Goal: Transaction & Acquisition: Purchase product/service

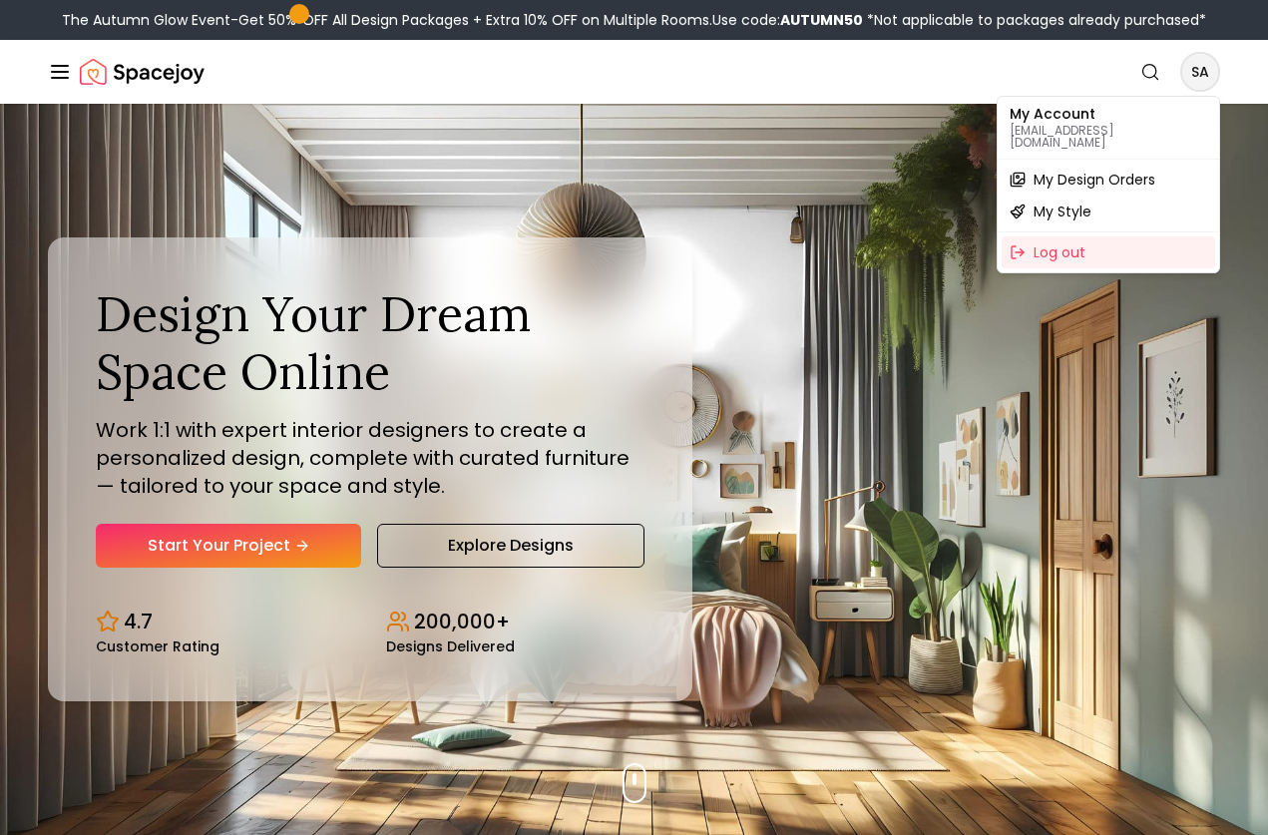
click at [1094, 170] on span "My Design Orders" at bounding box center [1095, 180] width 122 height 20
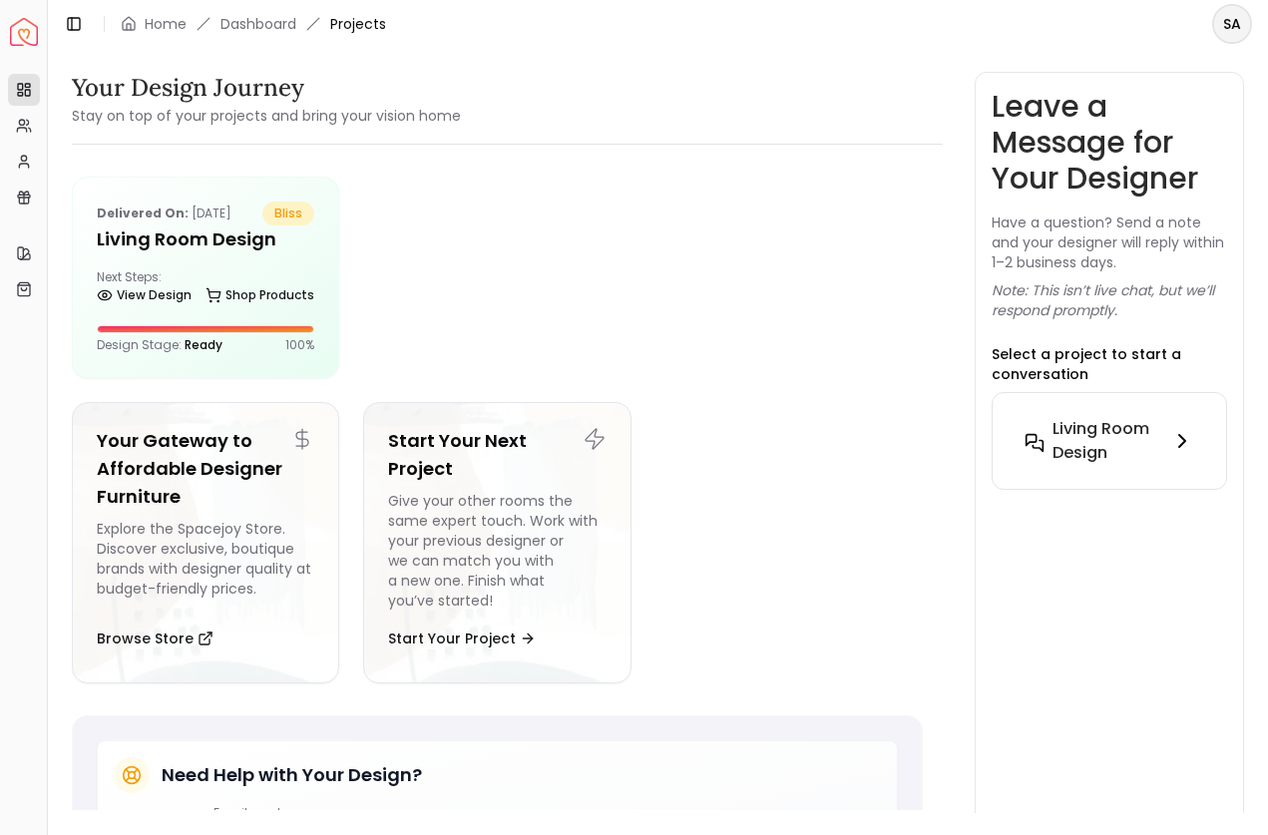
click at [1094, 454] on h6 "Living Room design" at bounding box center [1107, 441] width 110 height 48
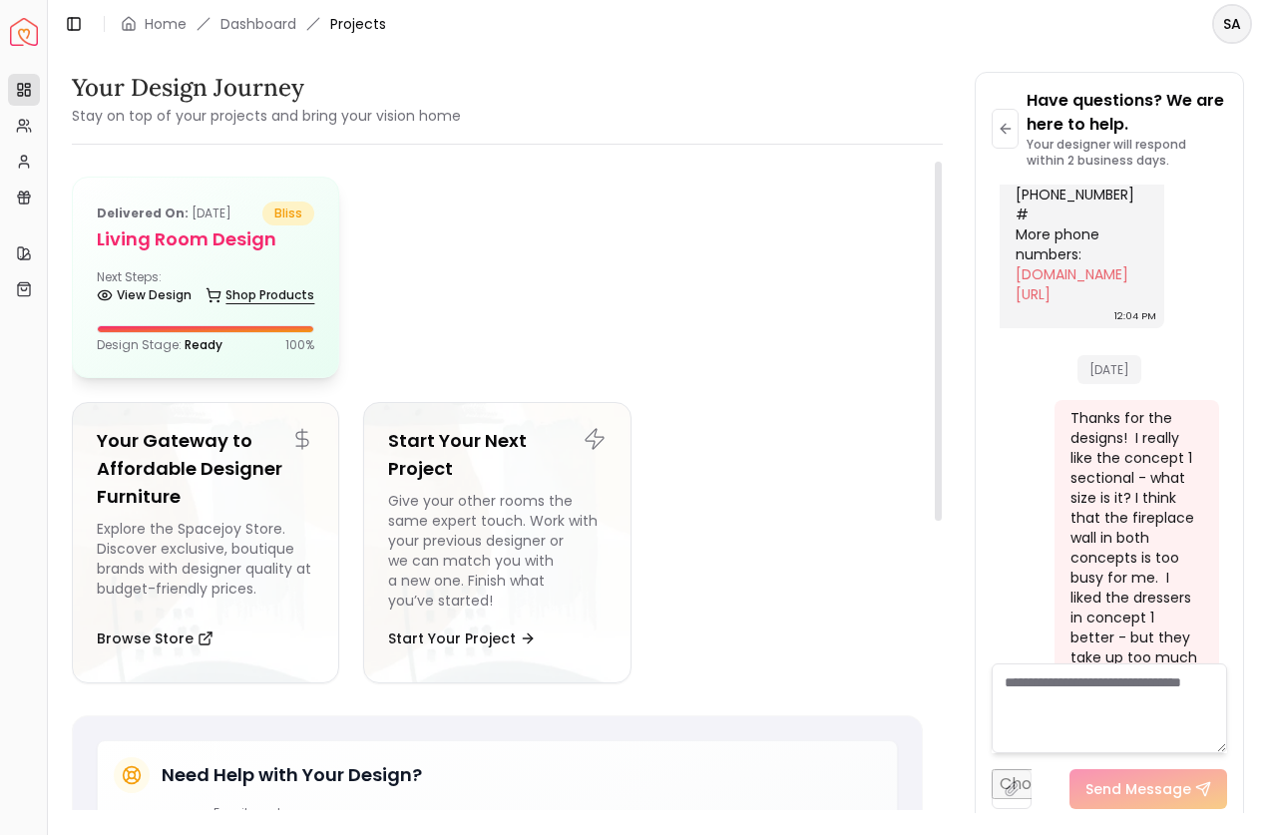
click at [248, 295] on link "Shop Products" at bounding box center [260, 295] width 109 height 28
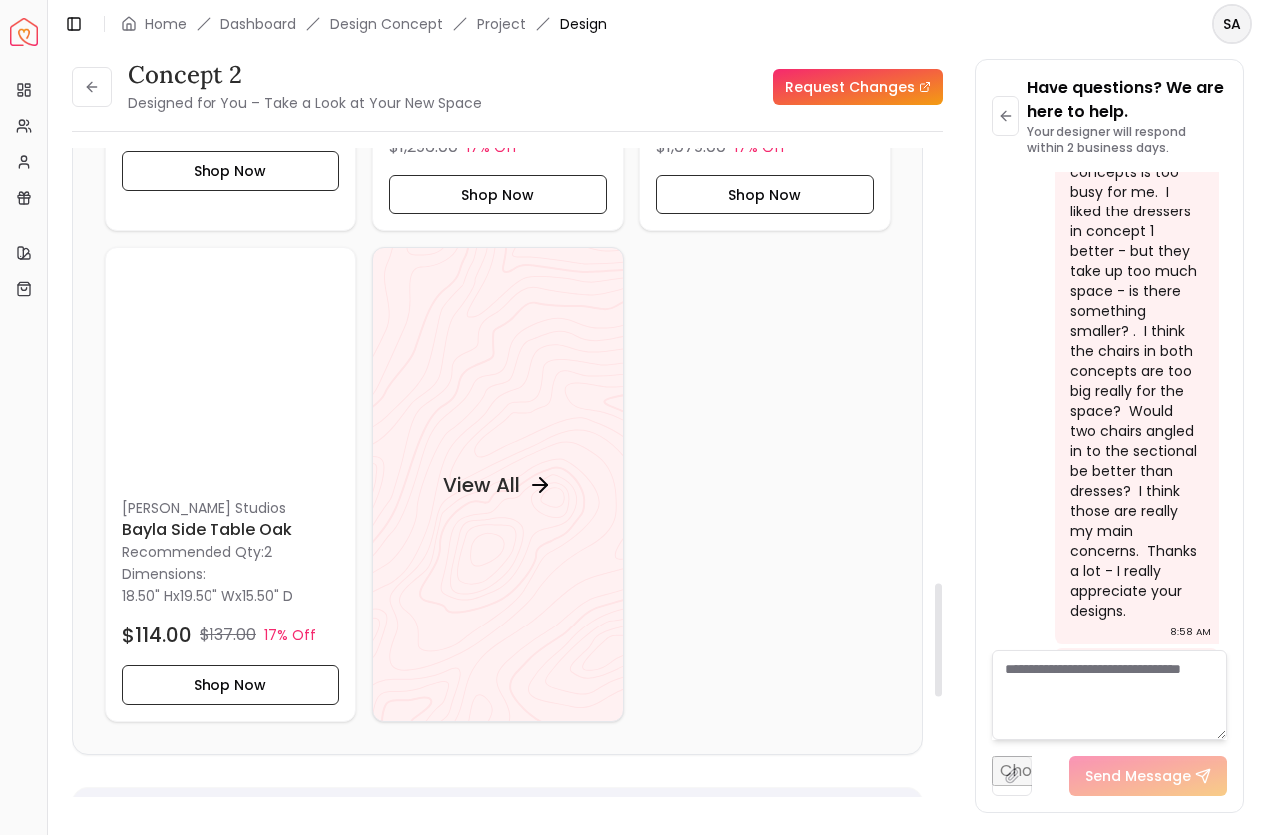
scroll to position [2508, 0]
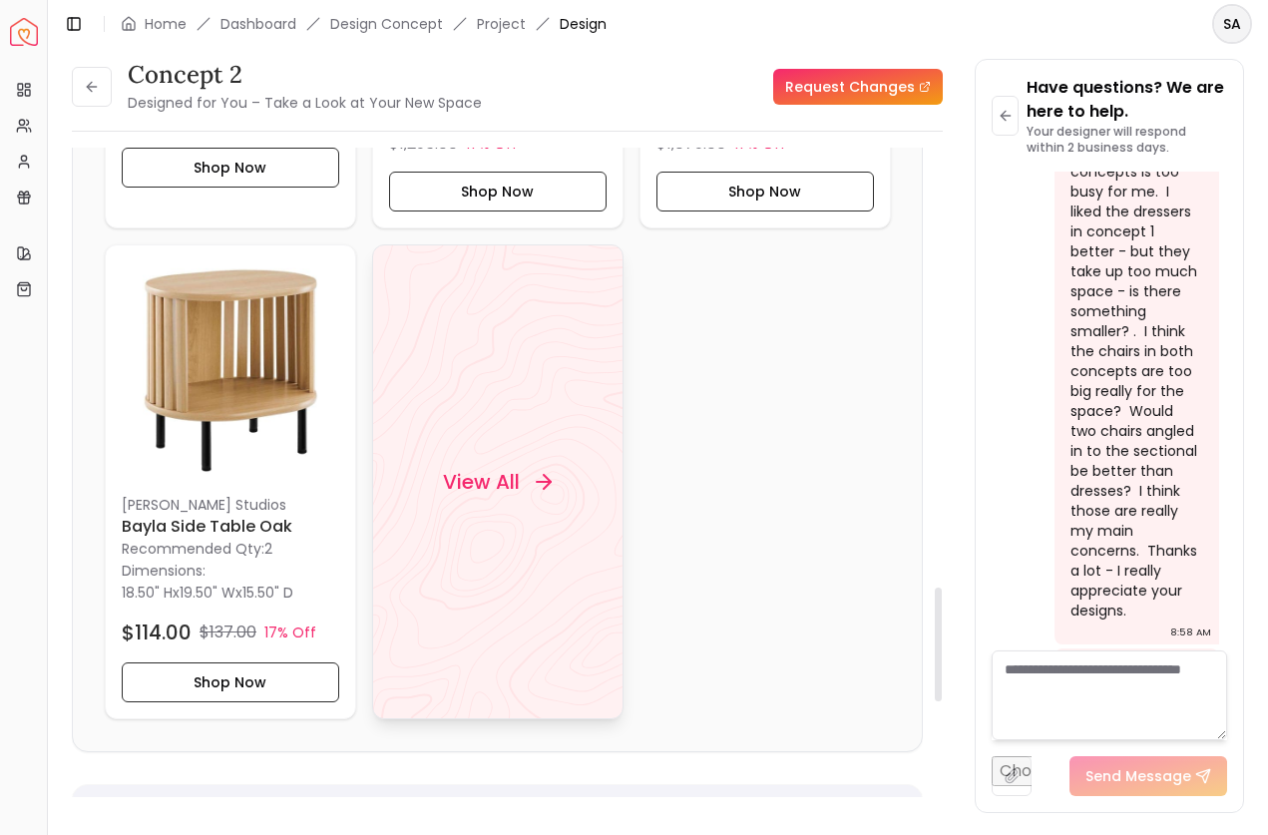
click at [476, 458] on div "View All" at bounding box center [497, 482] width 157 height 60
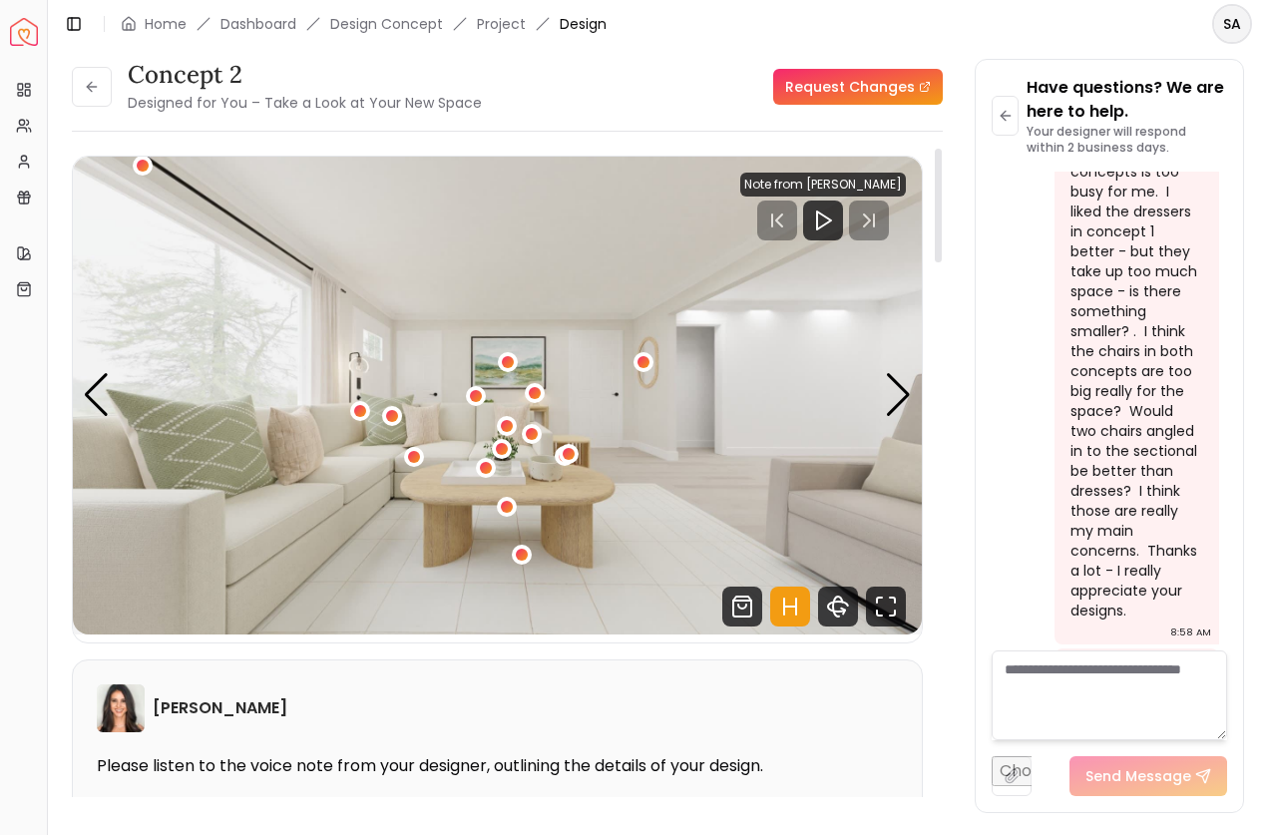
scroll to position [0, 0]
click at [93, 82] on icon at bounding box center [92, 87] width 16 height 16
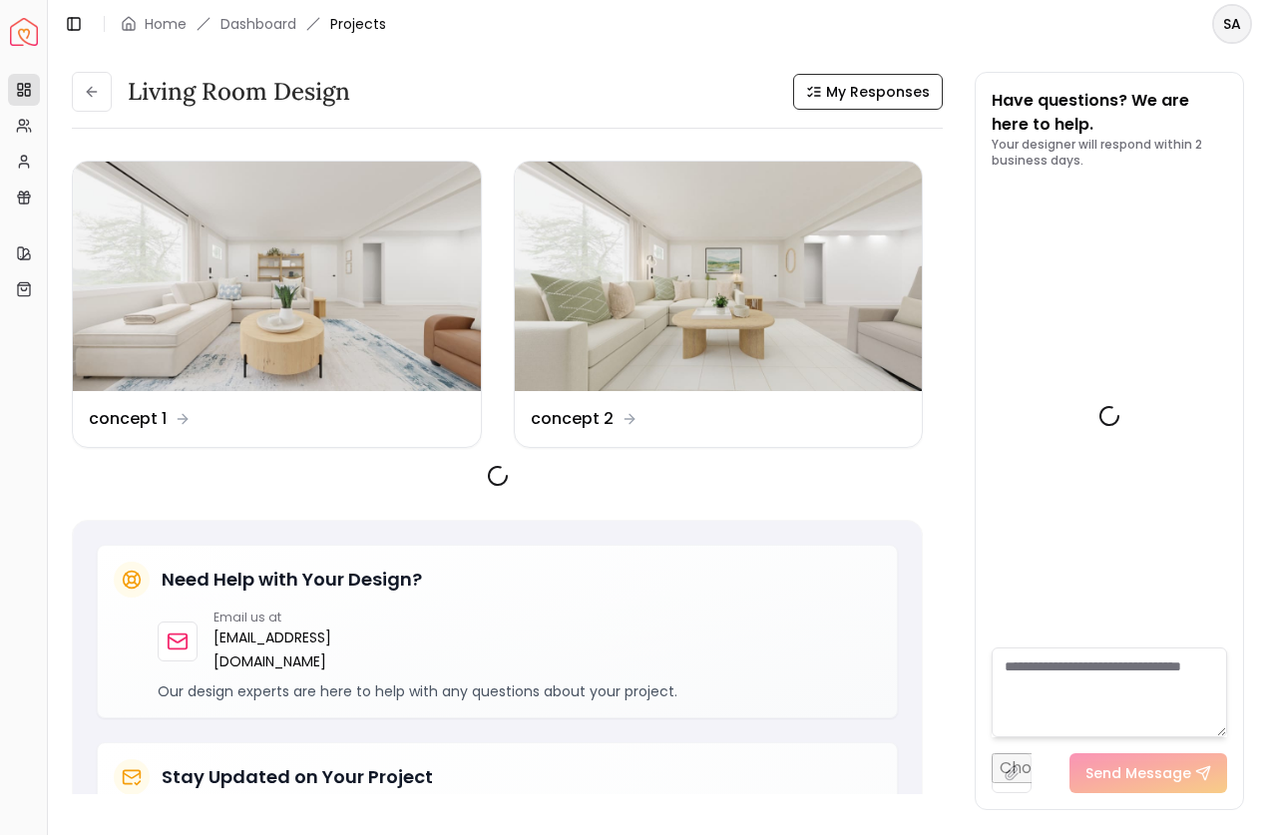
scroll to position [2849, 0]
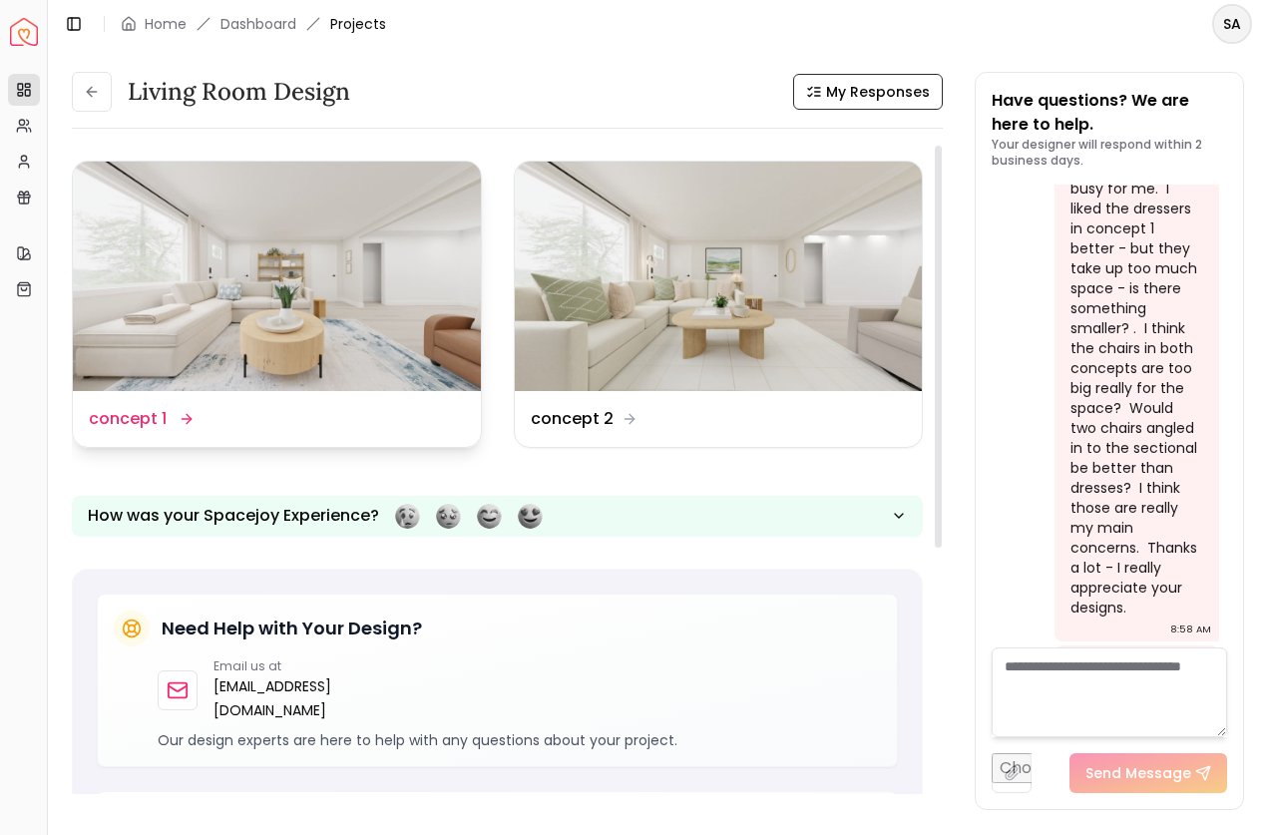
click at [345, 247] on img at bounding box center [277, 276] width 408 height 229
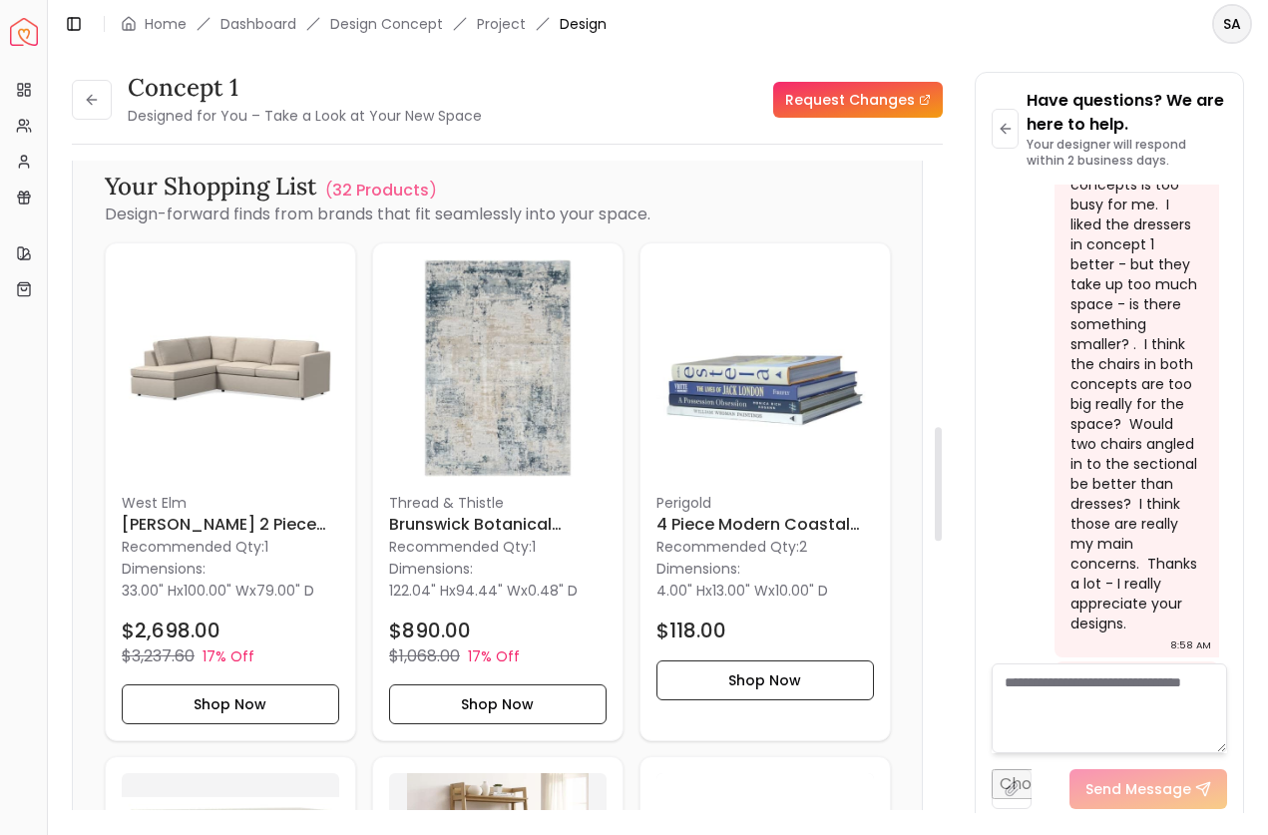
scroll to position [1526, 0]
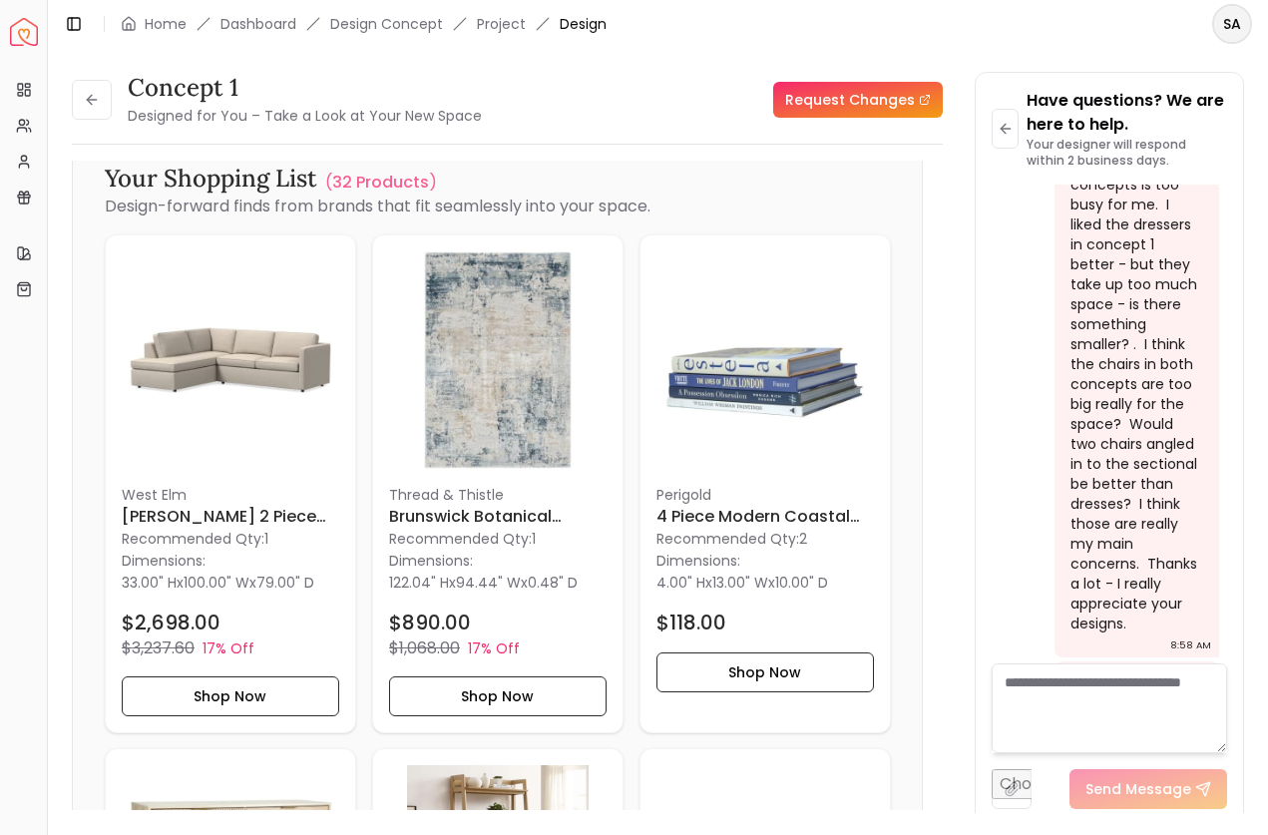
click at [25, 64] on div "Spacejoy Dashboard" at bounding box center [23, 33] width 47 height 66
click at [92, 101] on icon at bounding box center [92, 100] width 16 height 16
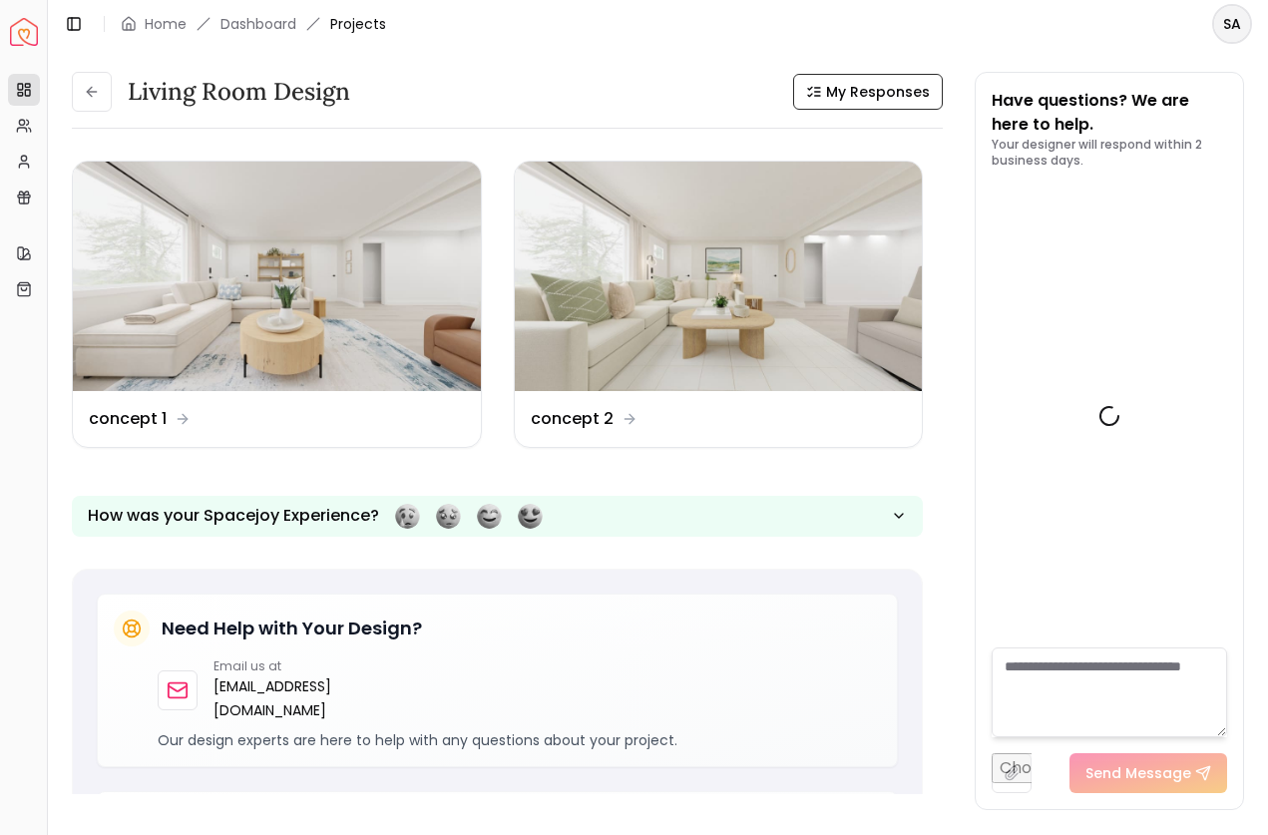
scroll to position [2849, 0]
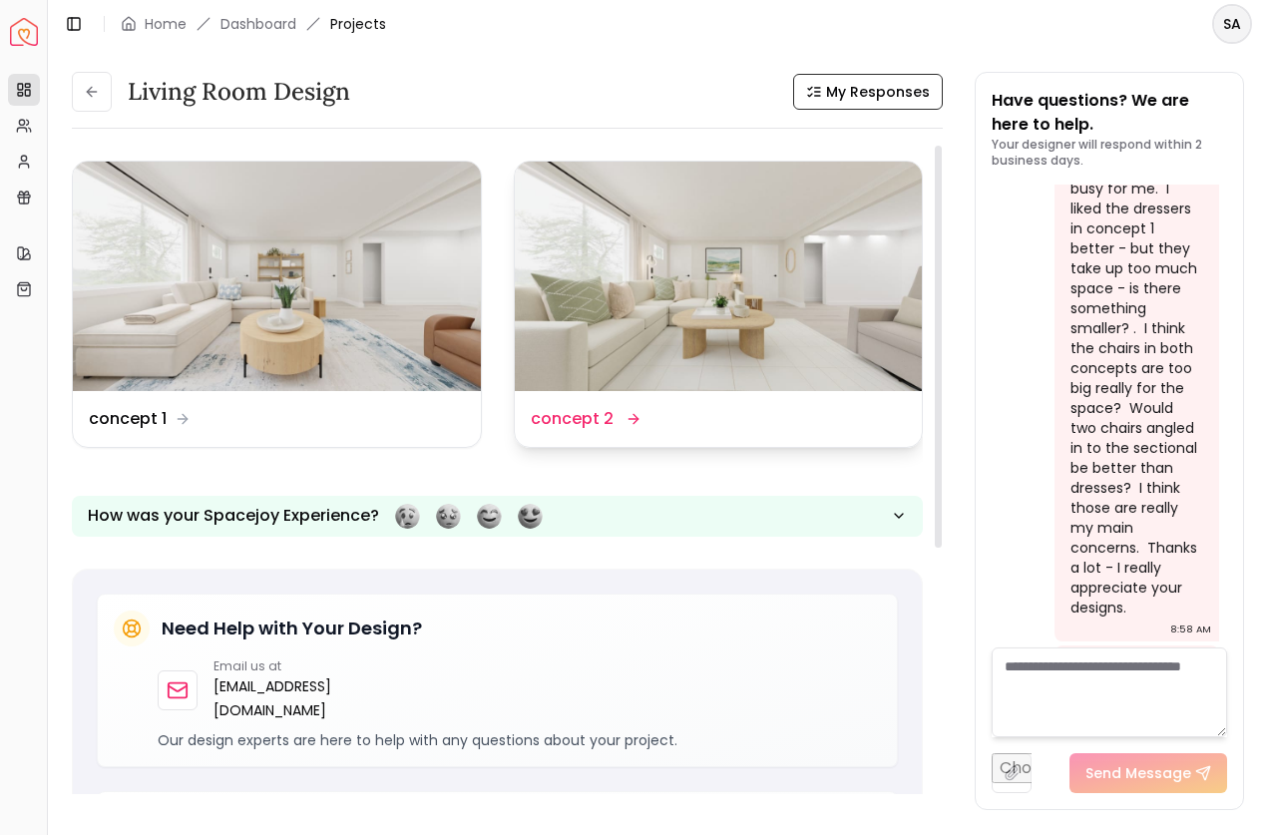
click at [790, 284] on img at bounding box center [719, 276] width 408 height 229
click at [719, 305] on img at bounding box center [719, 276] width 408 height 229
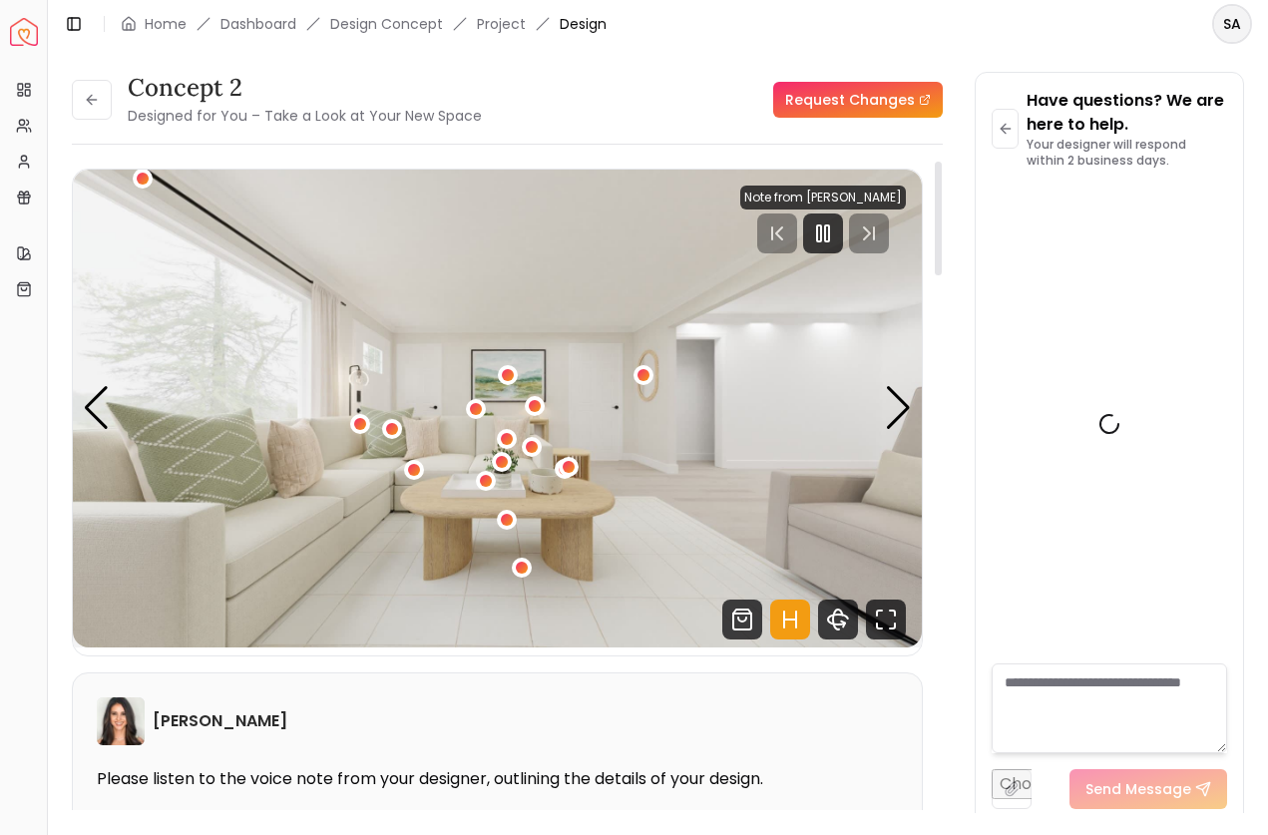
scroll to position [2833, 0]
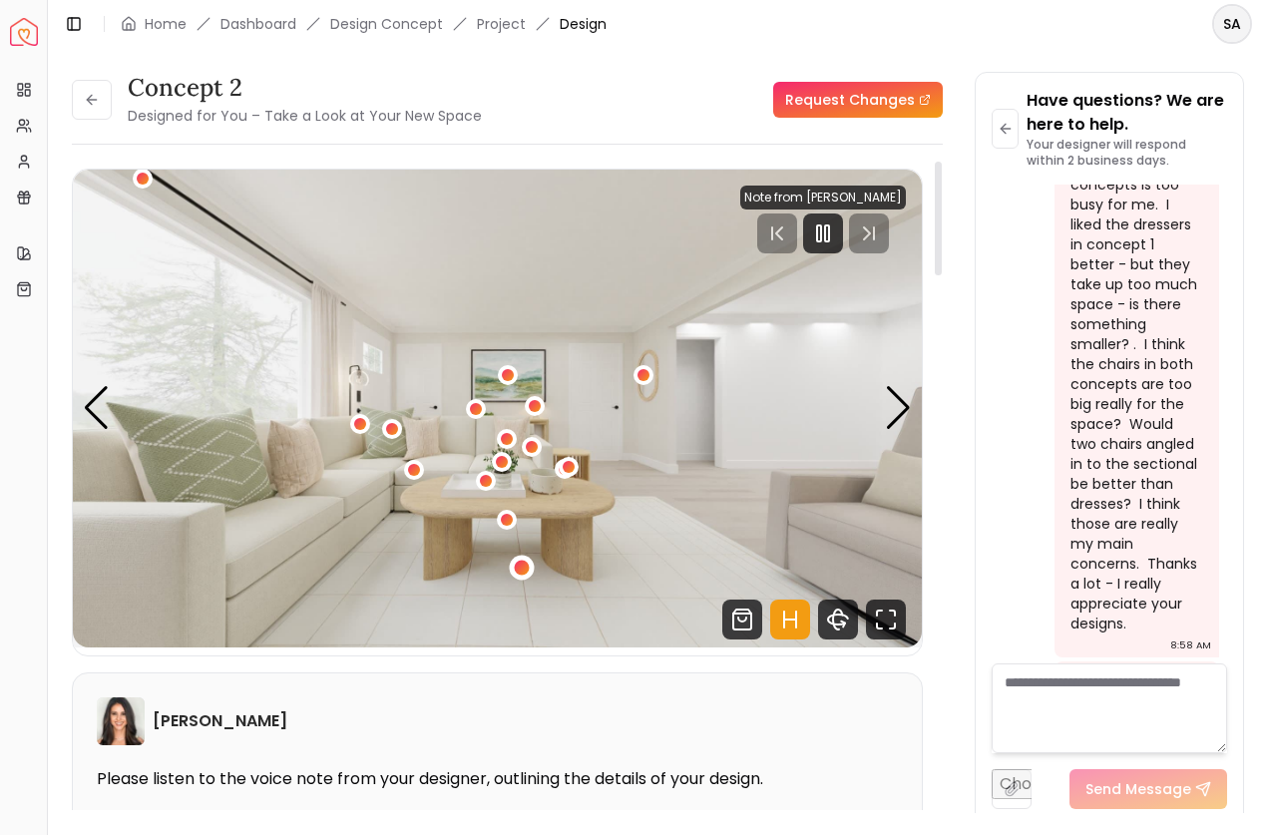
click at [514, 565] on div "1 / 6" at bounding box center [521, 568] width 25 height 25
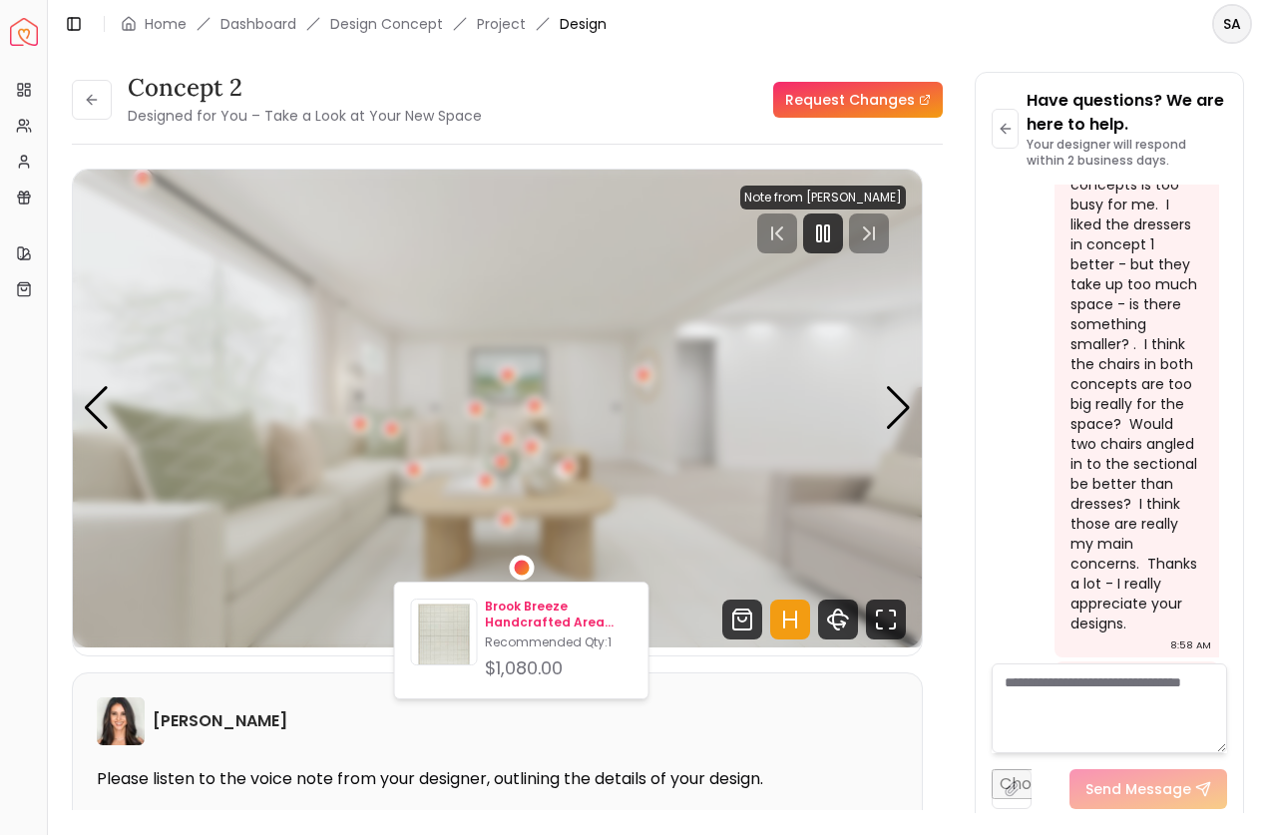
click at [526, 608] on p "Brook Breeze Handcrafted Area Rug 8' x 10'" at bounding box center [558, 615] width 147 height 32
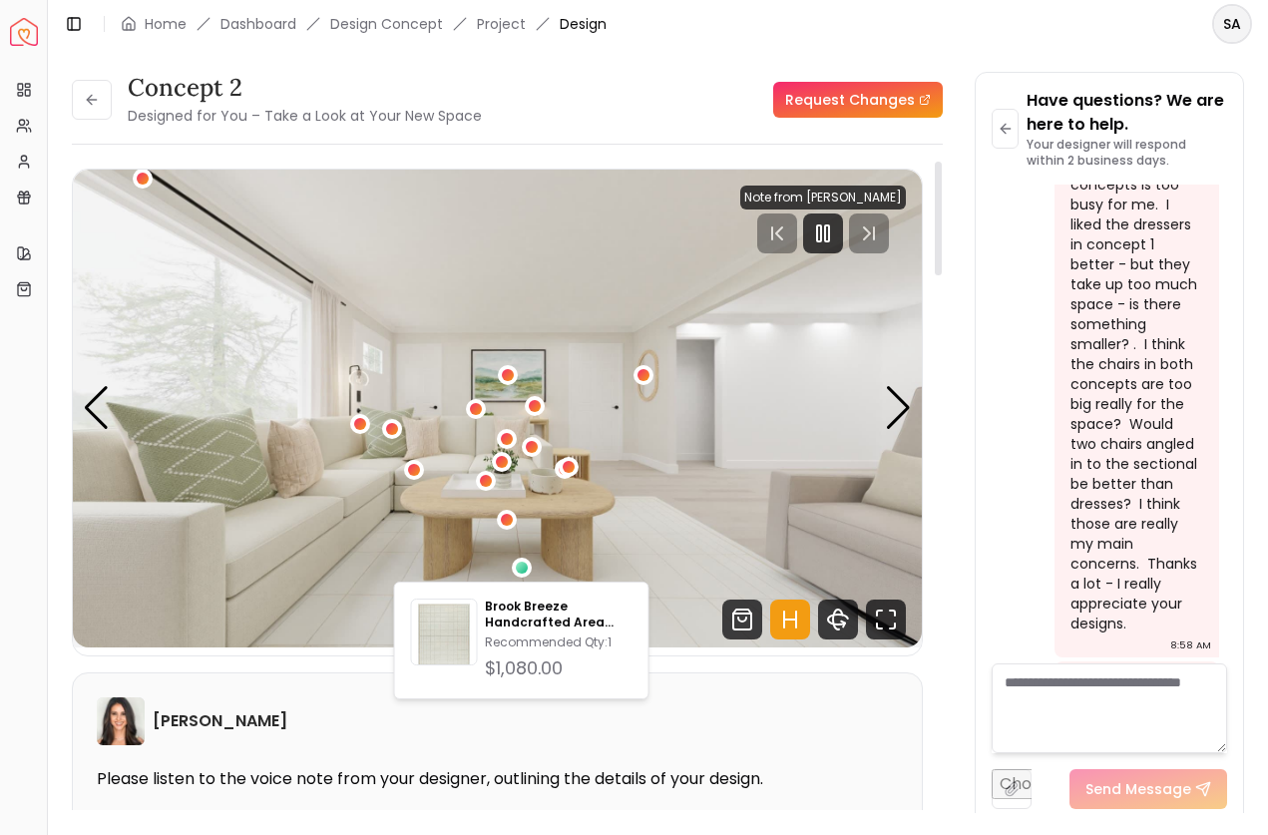
click at [698, 522] on img "1 / 6" at bounding box center [497, 409] width 849 height 478
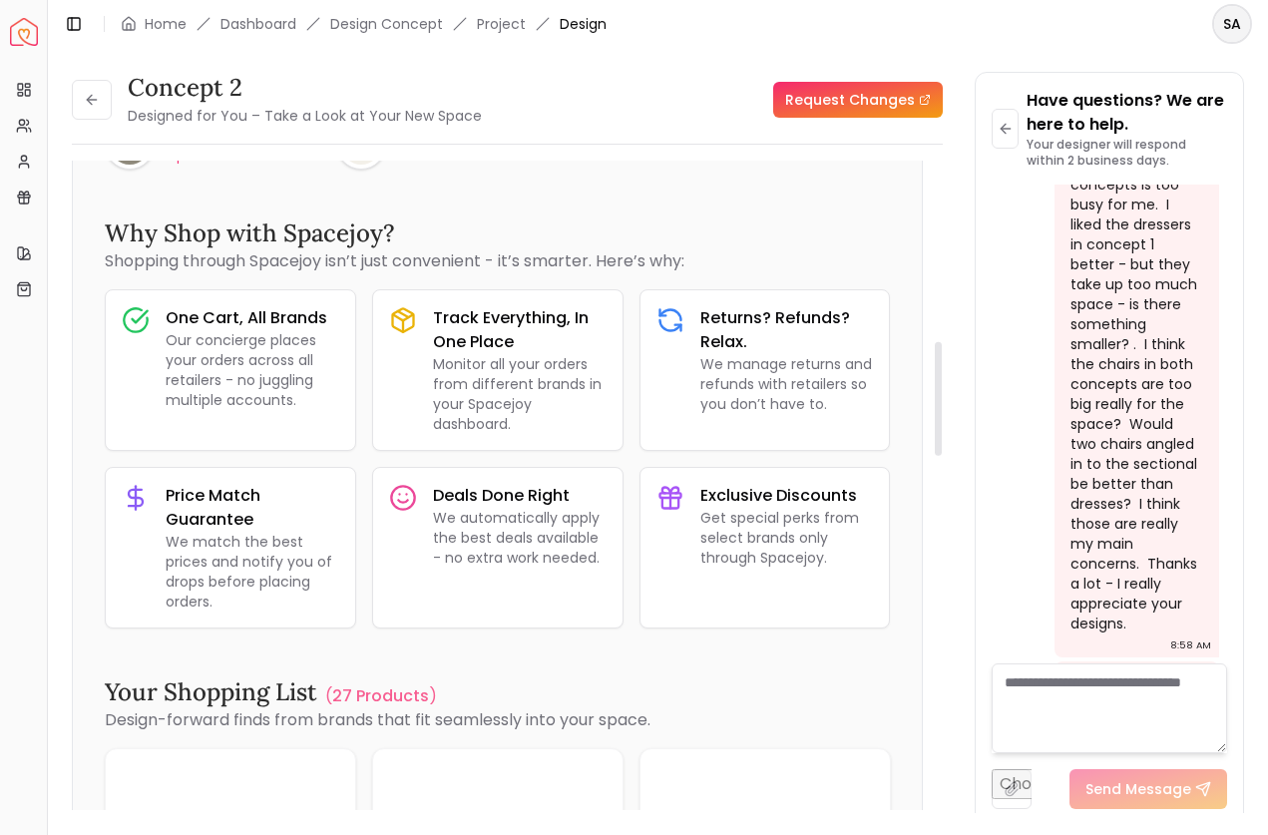
scroll to position [1001, 0]
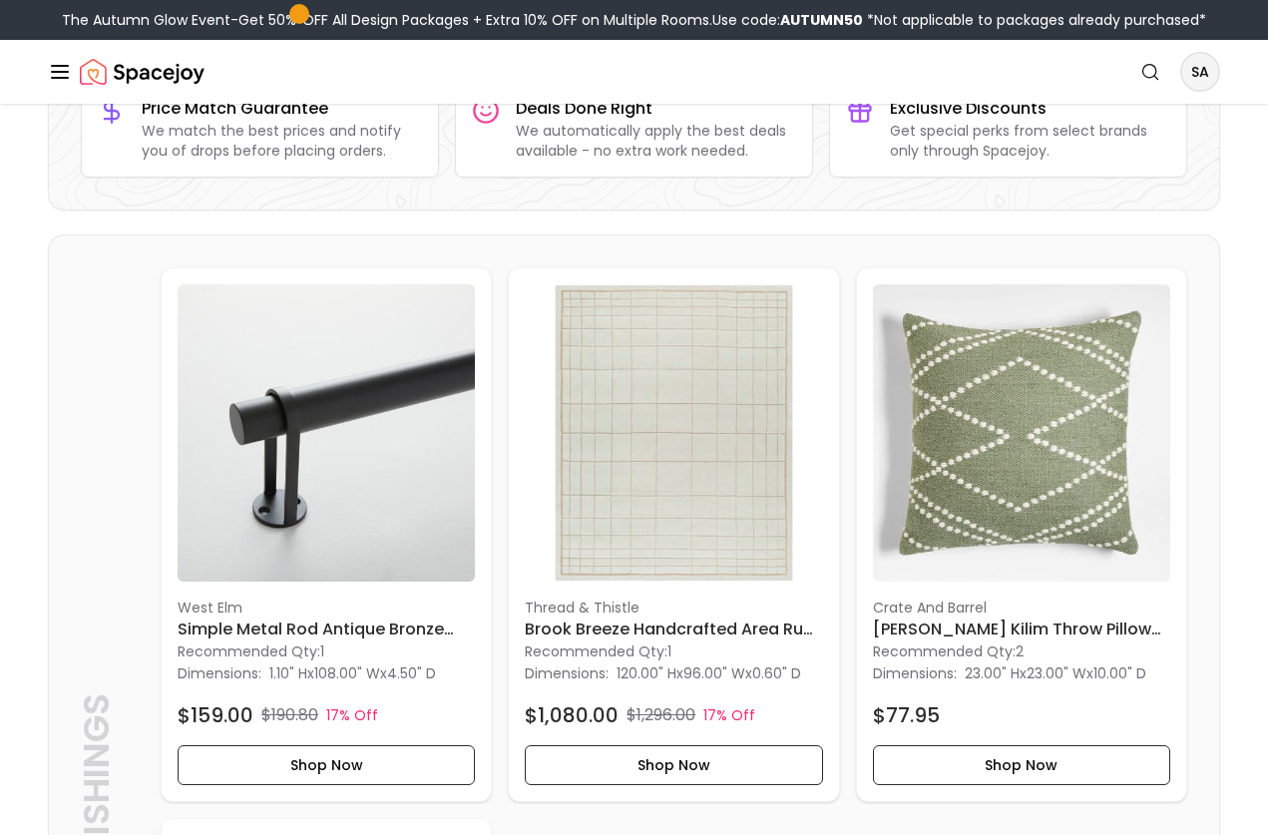
scroll to position [356, 0]
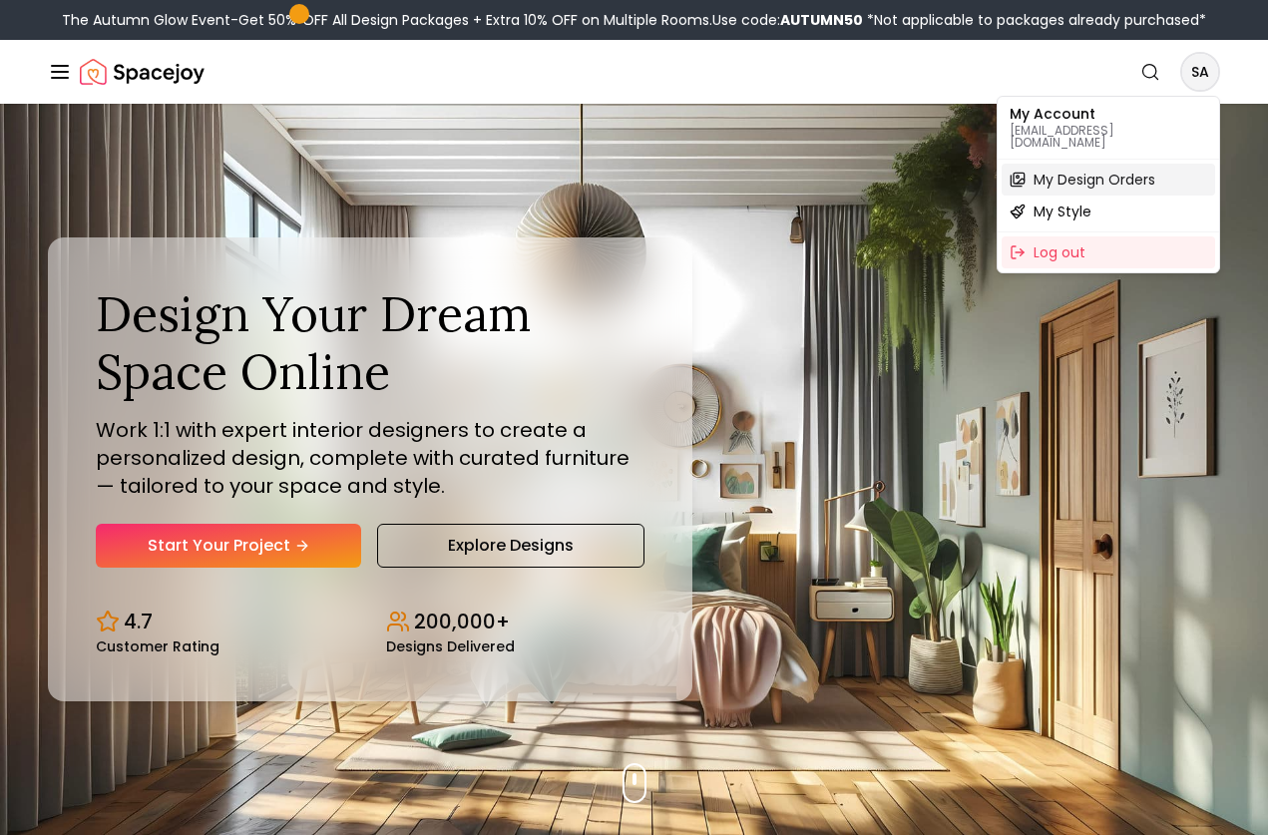
click at [1131, 175] on span "My Design Orders" at bounding box center [1095, 180] width 122 height 20
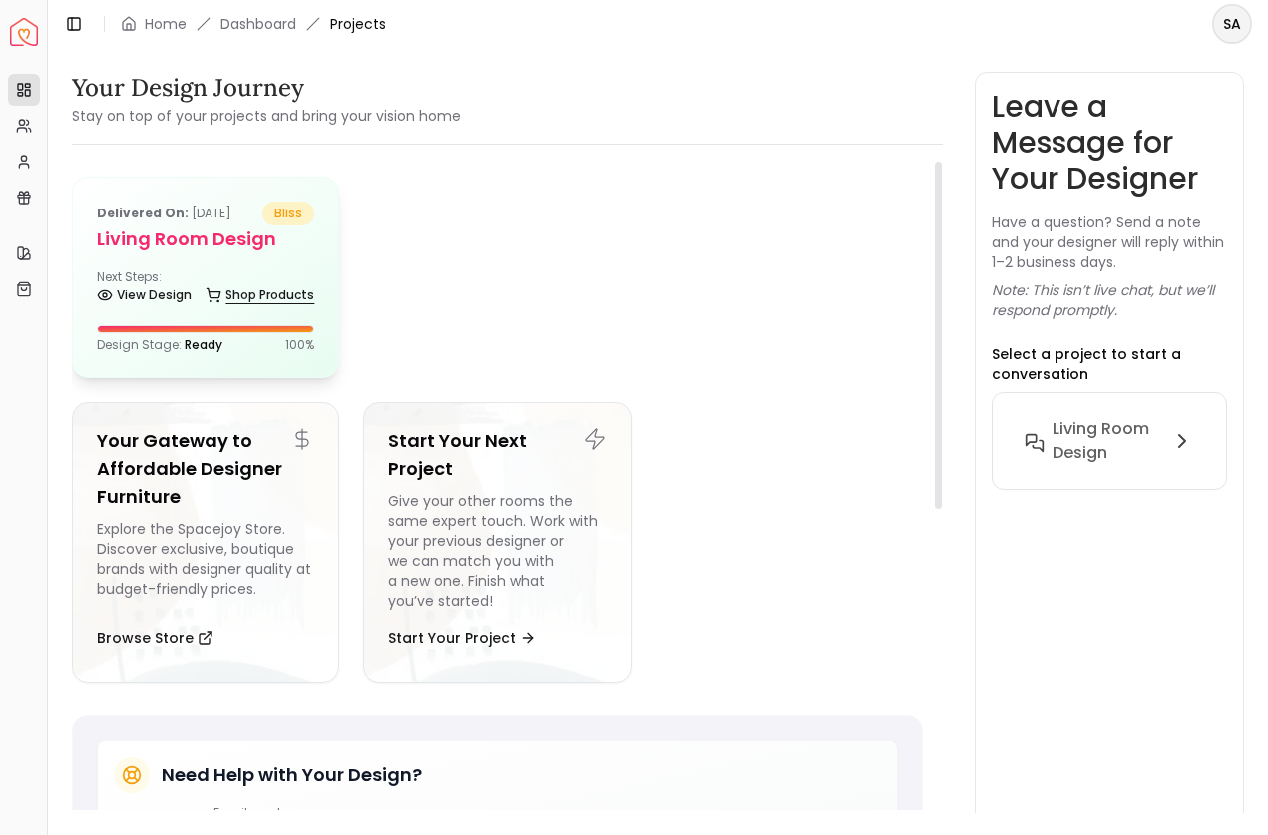
click at [270, 294] on link "Shop Products" at bounding box center [260, 295] width 109 height 28
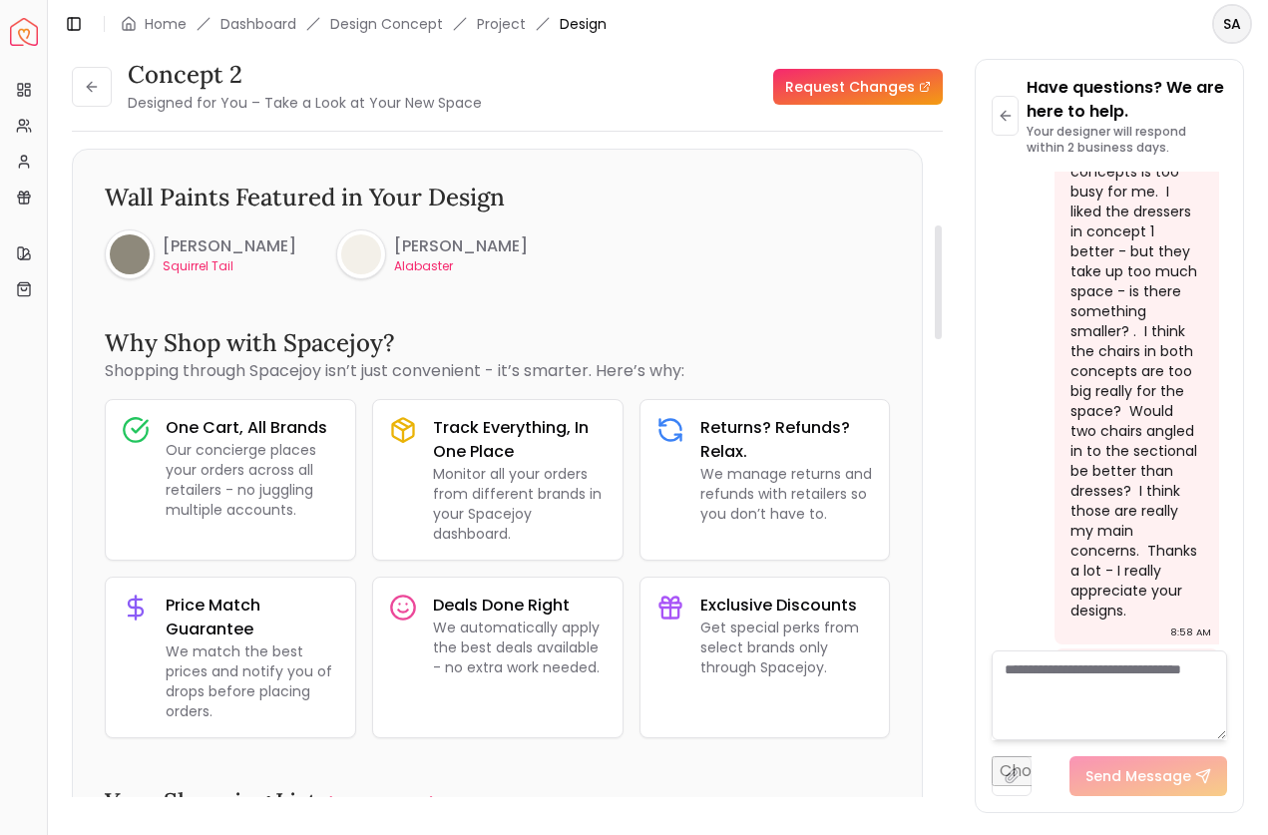
scroll to position [891, 0]
click at [87, 83] on icon at bounding box center [92, 87] width 16 height 16
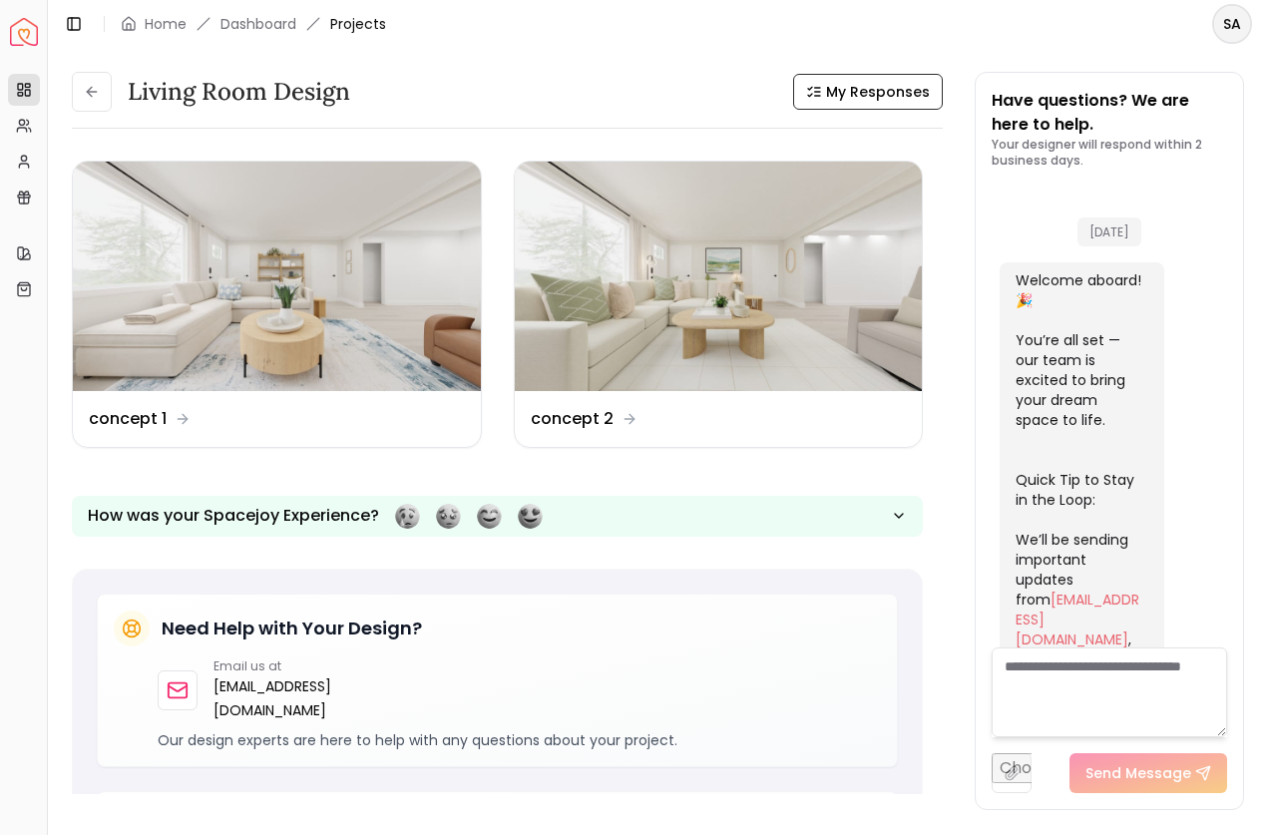
scroll to position [2849, 0]
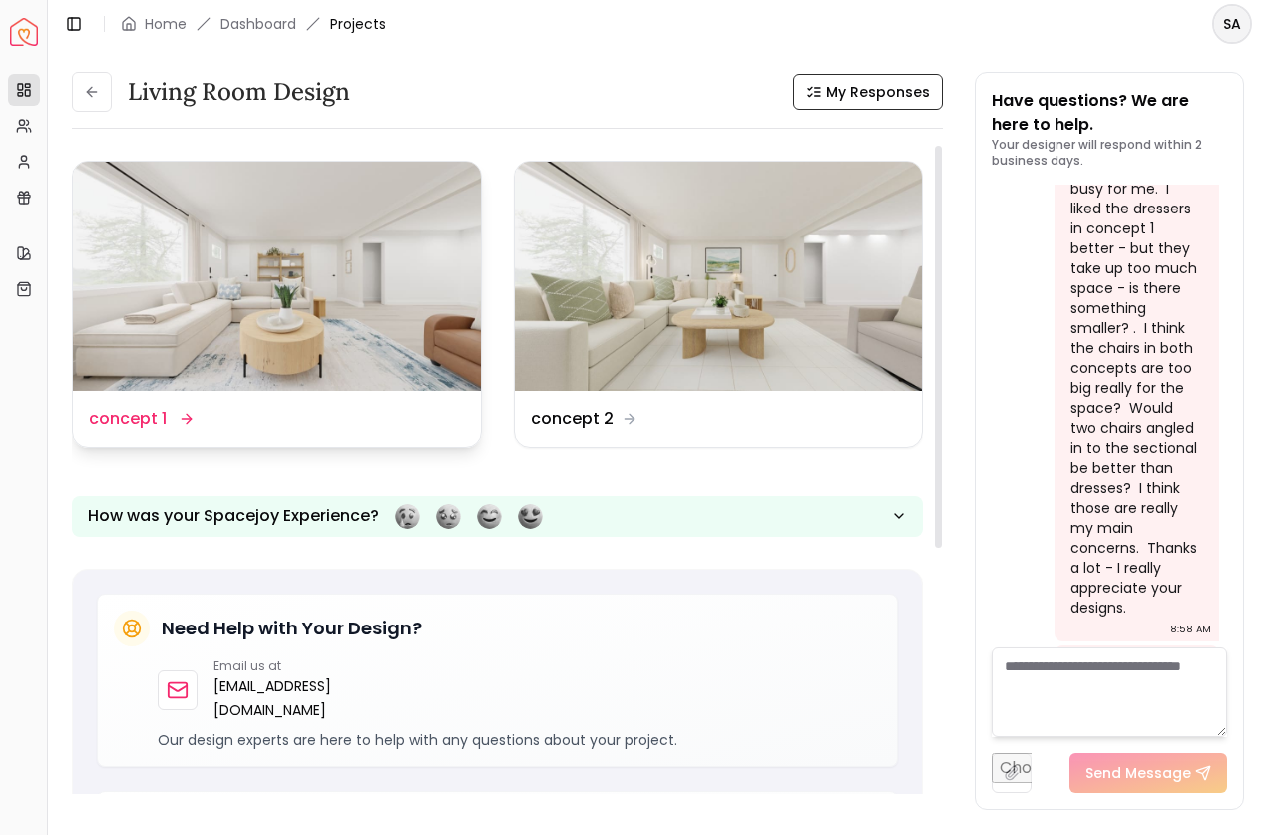
click at [235, 245] on img at bounding box center [277, 276] width 408 height 229
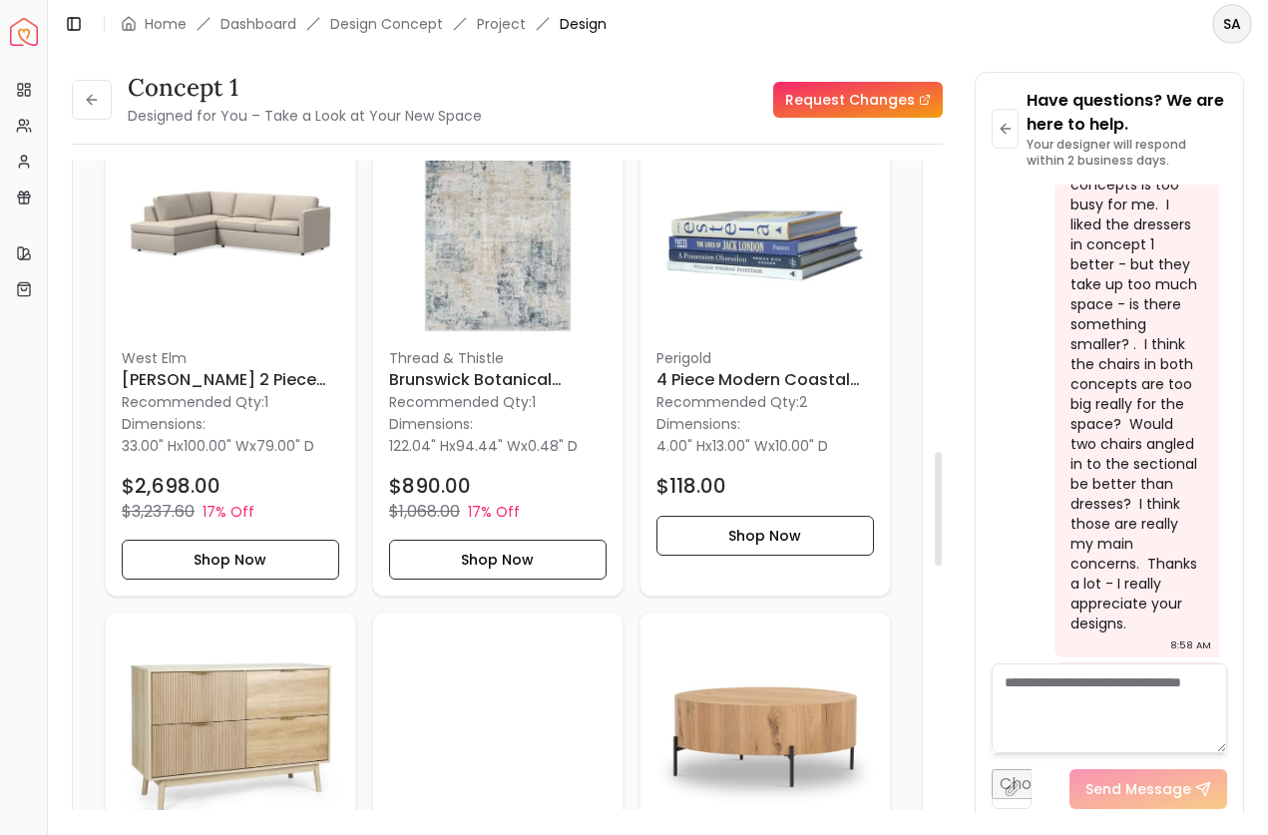
scroll to position [1665, 0]
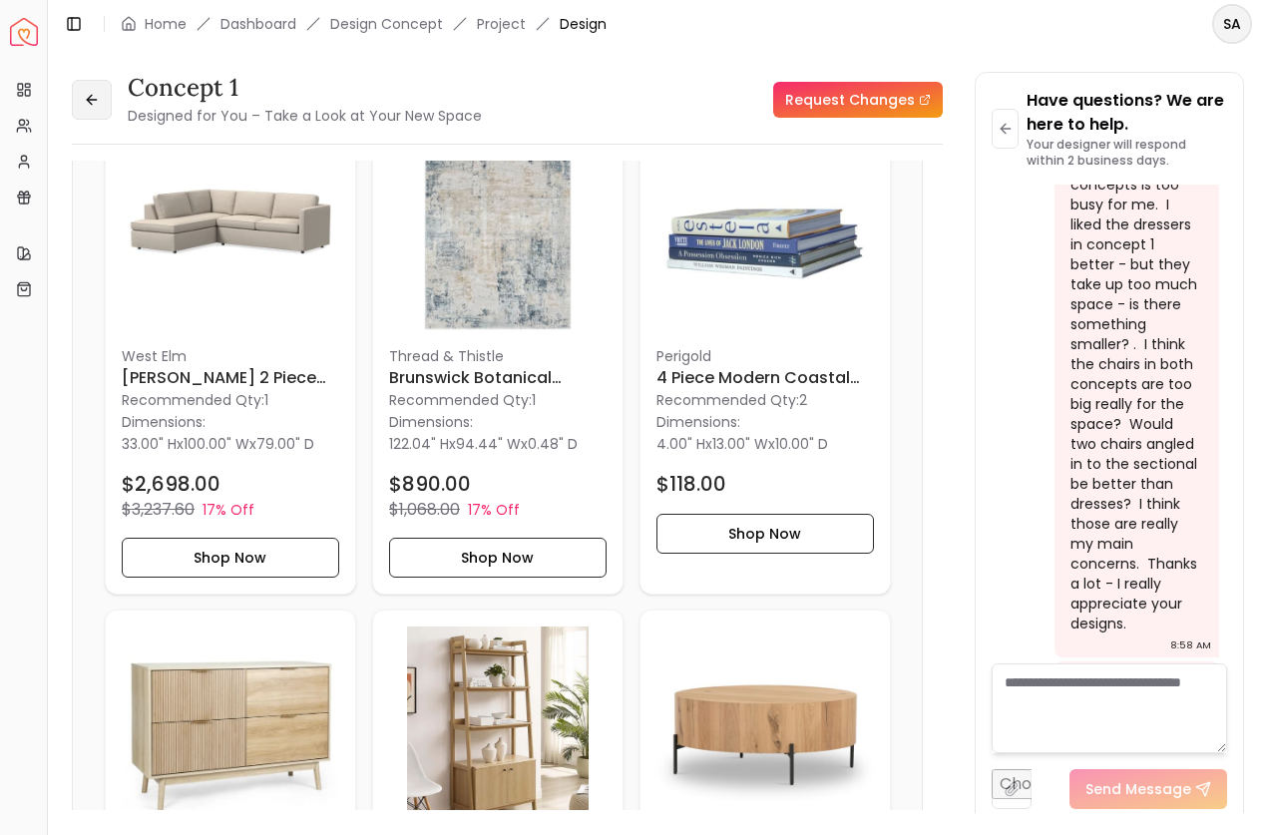
click at [94, 96] on icon at bounding box center [92, 100] width 16 height 16
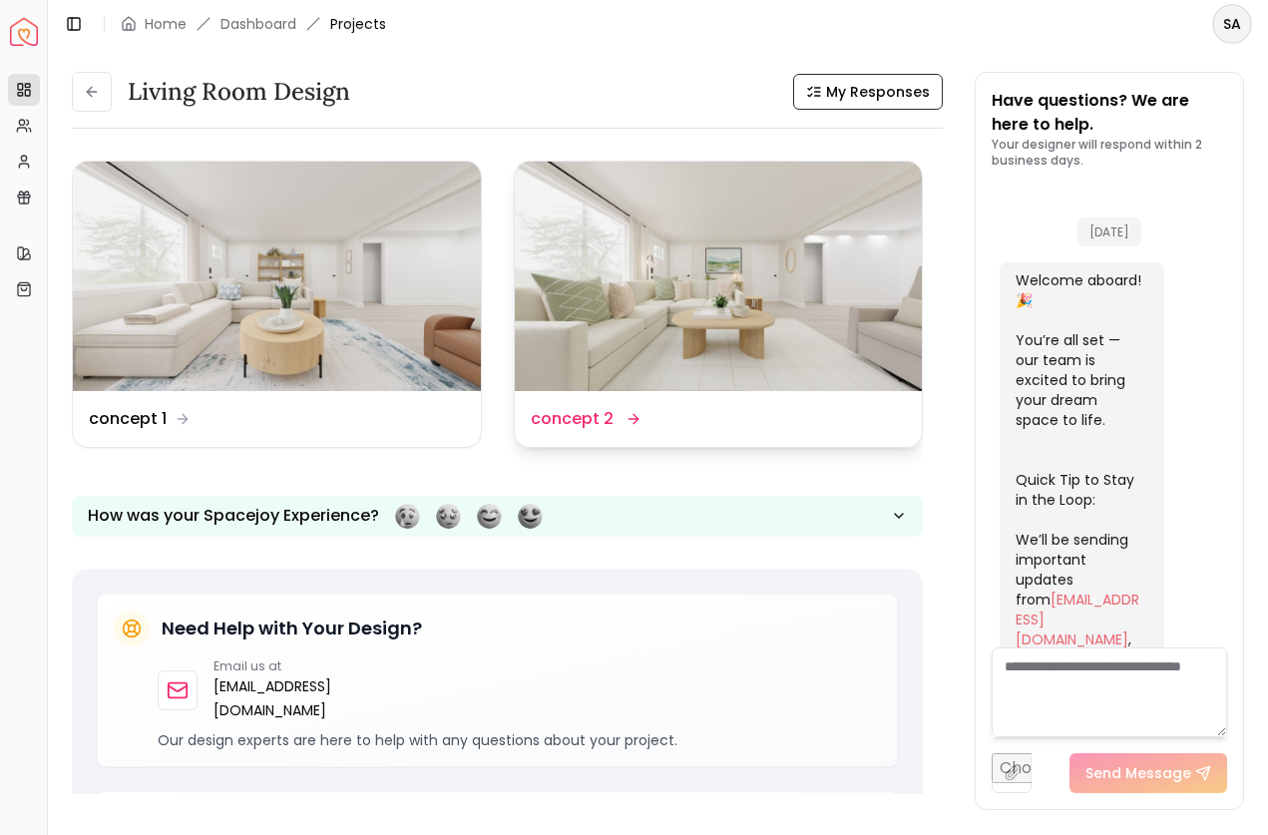
scroll to position [2849, 0]
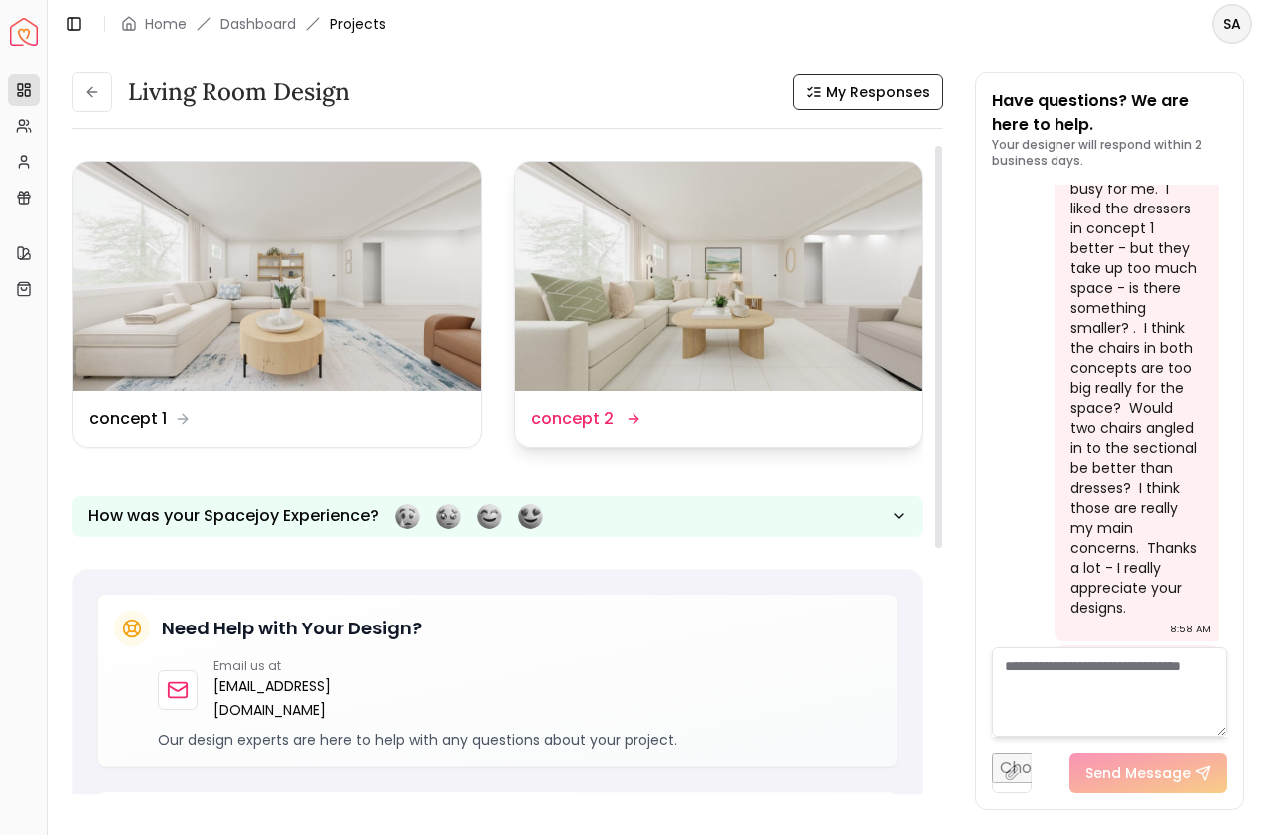
click at [651, 300] on img at bounding box center [719, 276] width 408 height 229
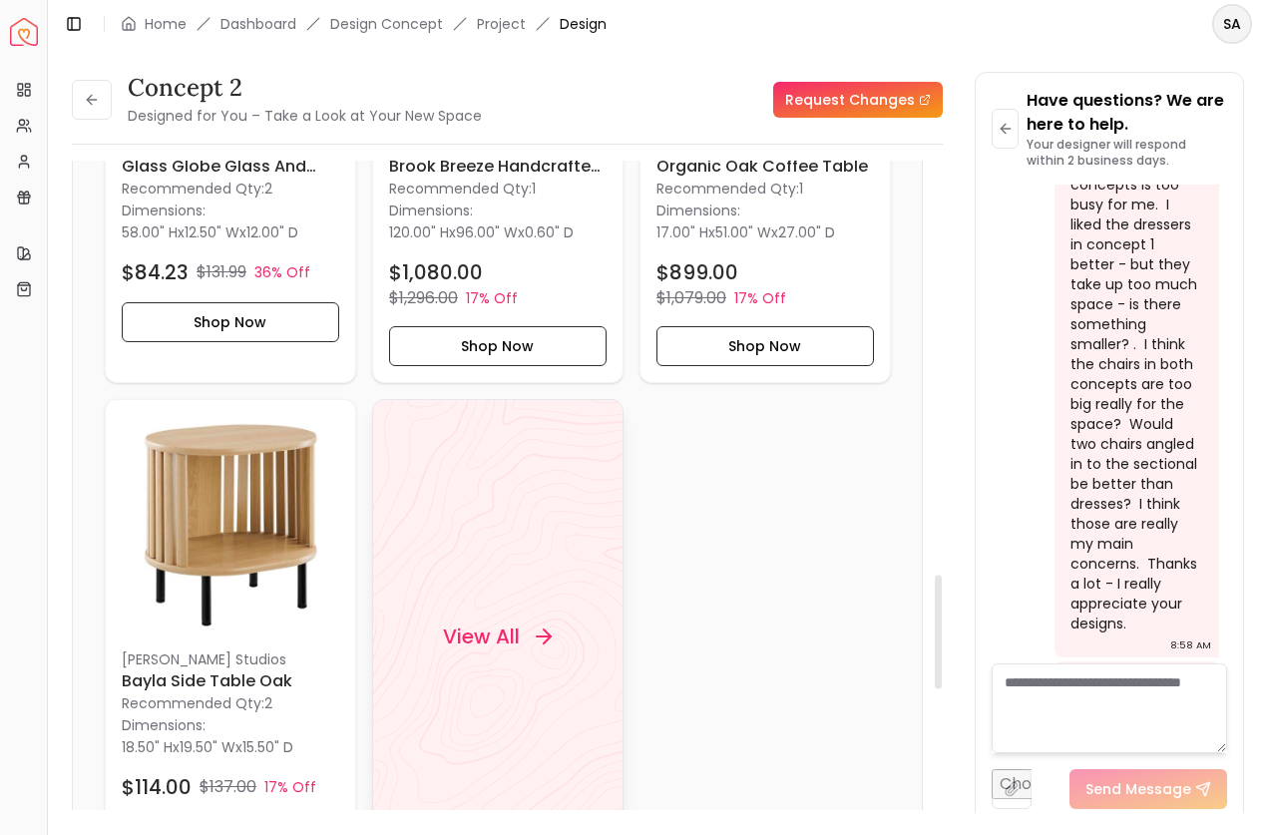
scroll to position [2372, 0]
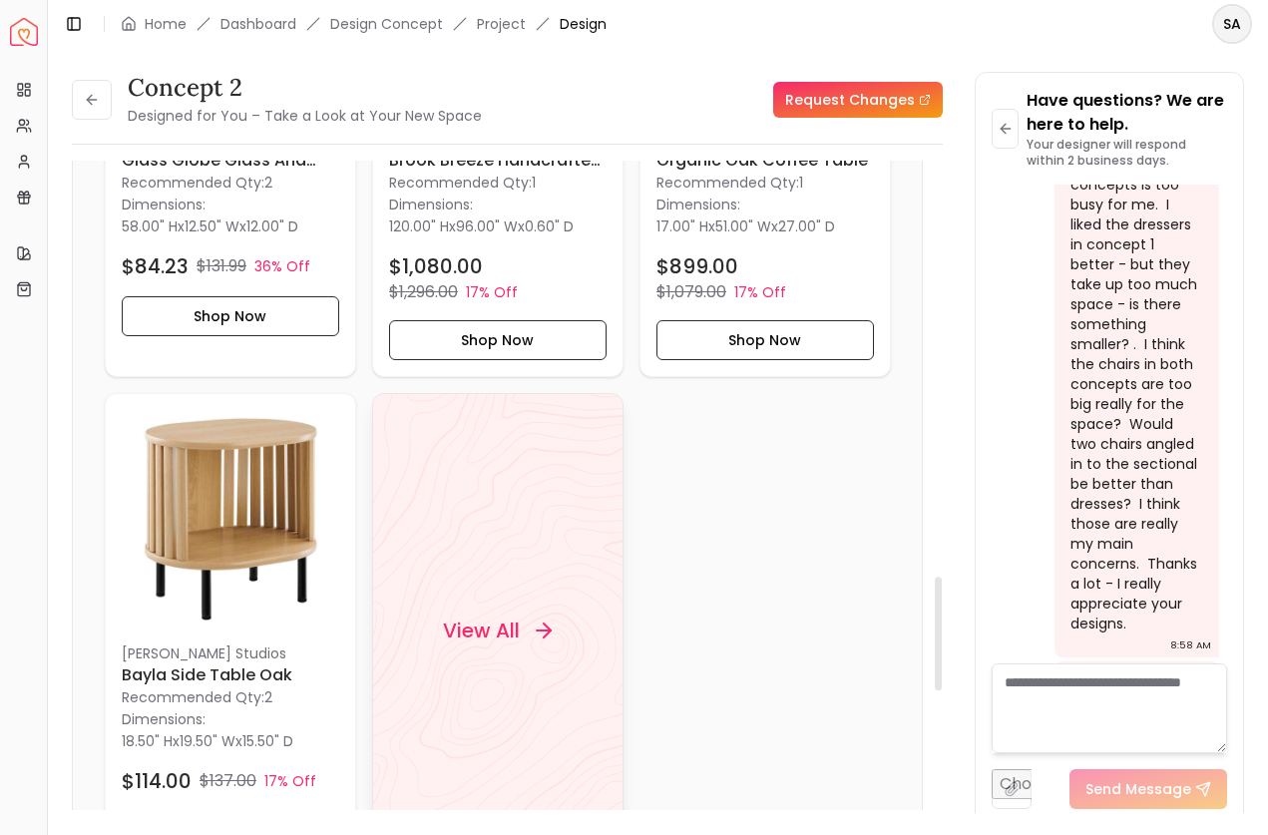
click at [495, 620] on h4 "View All" at bounding box center [481, 631] width 77 height 28
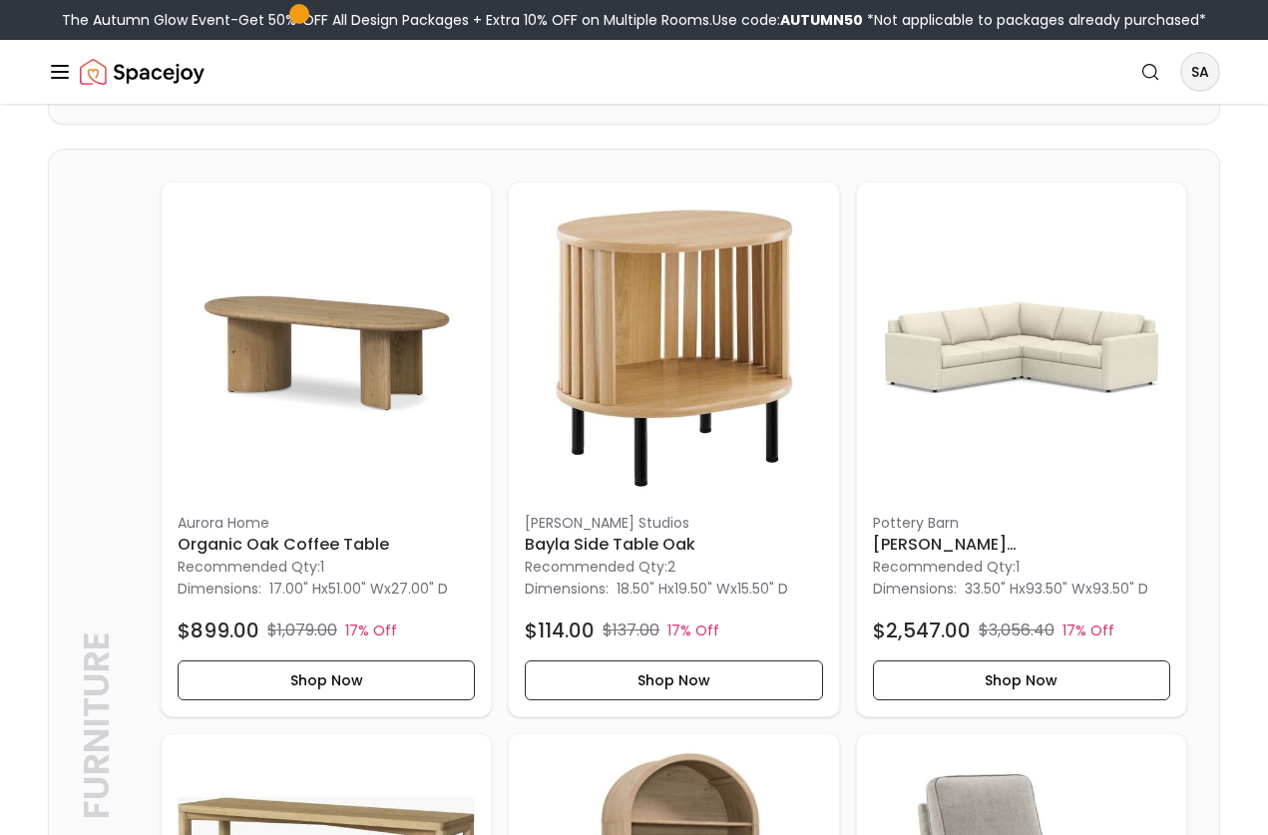
scroll to position [4526, 0]
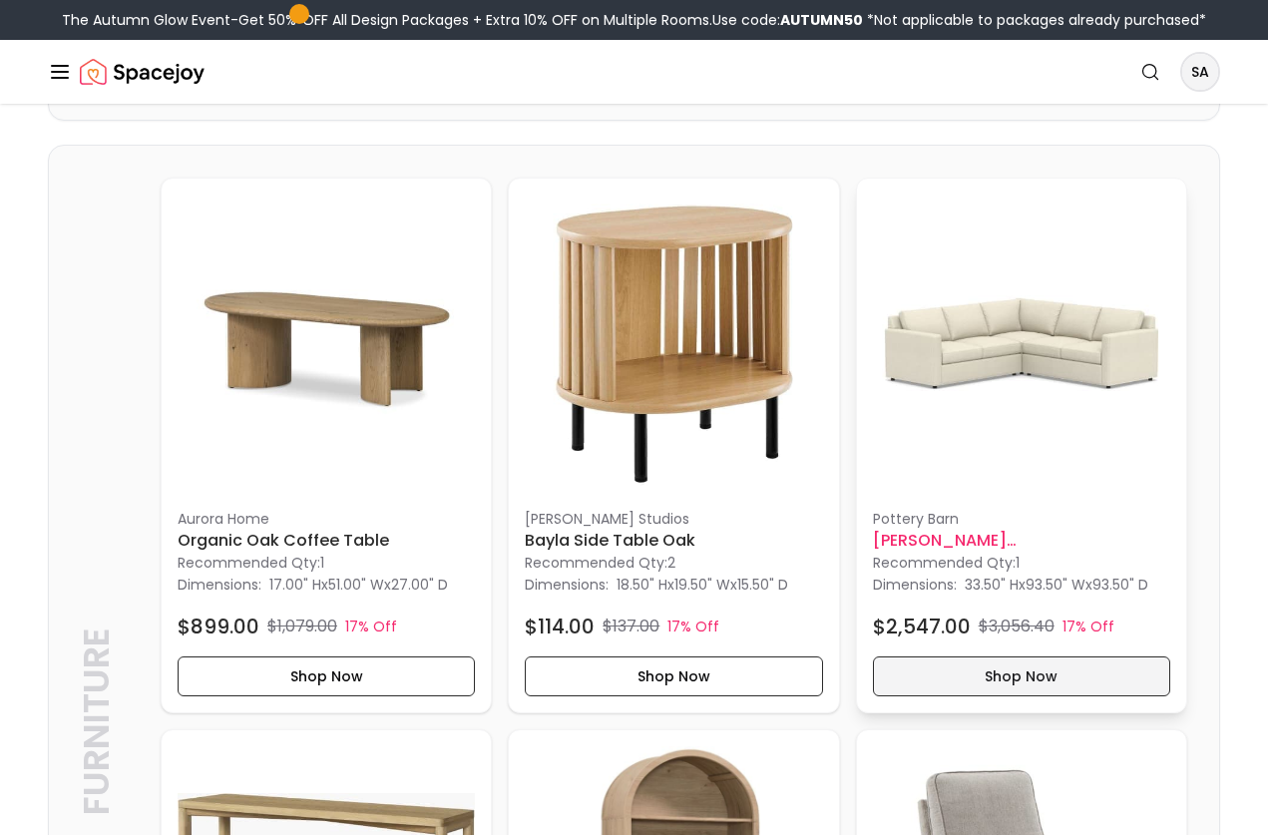
click at [982, 674] on button "Shop Now" at bounding box center [1021, 676] width 297 height 40
